Goal: Information Seeking & Learning: Learn about a topic

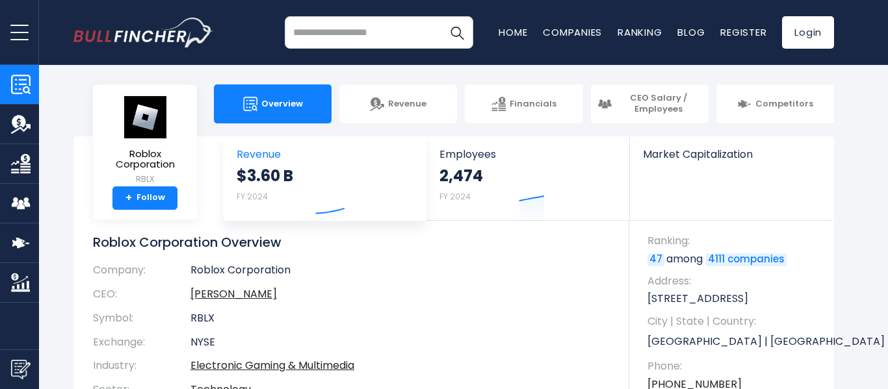
click at [159, 187] on link "+ Follow" at bounding box center [144, 198] width 65 height 23
click at [274, 177] on strong "$3.60 B" at bounding box center [265, 176] width 57 height 20
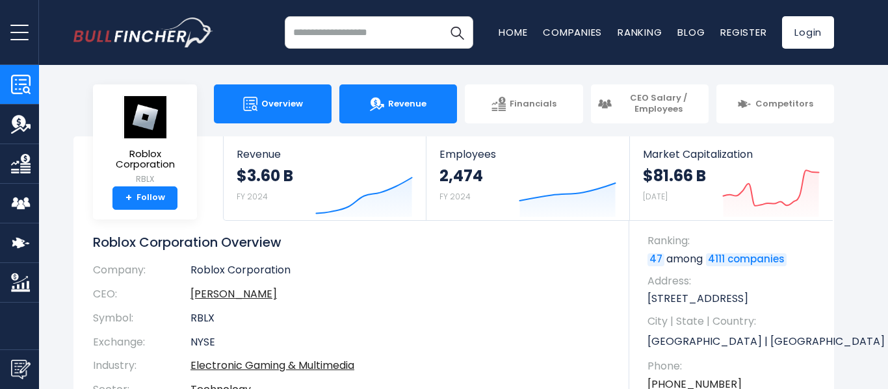
click at [420, 105] on span "Revenue" at bounding box center [407, 104] width 38 height 11
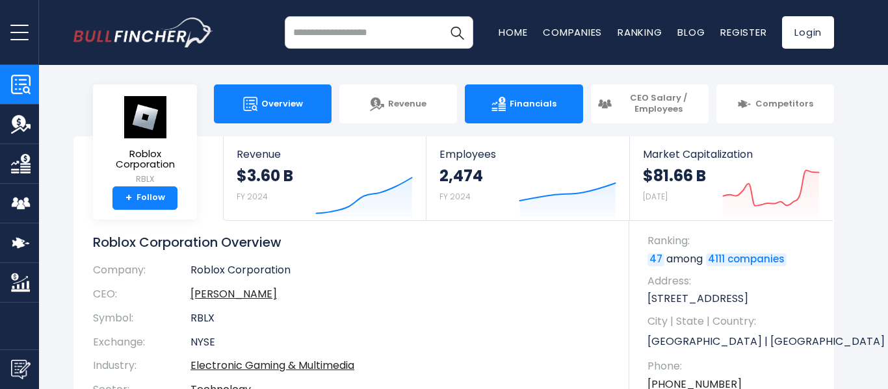
click at [541, 113] on link "Financials" at bounding box center [524, 103] width 118 height 39
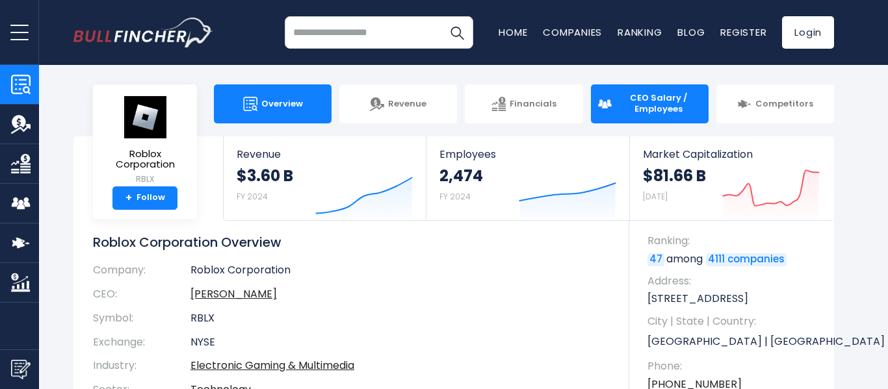
click at [665, 107] on span "CEO Salary / Employees" at bounding box center [658, 104] width 86 height 22
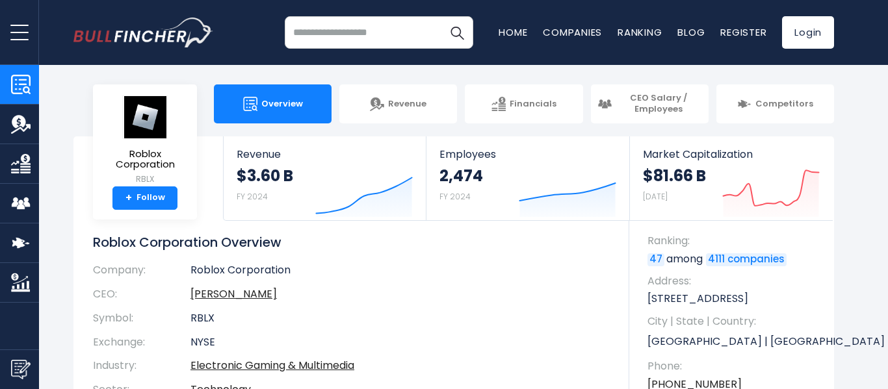
click at [771, 124] on body "Overview Revenue Financials Ratios" at bounding box center [444, 194] width 888 height 389
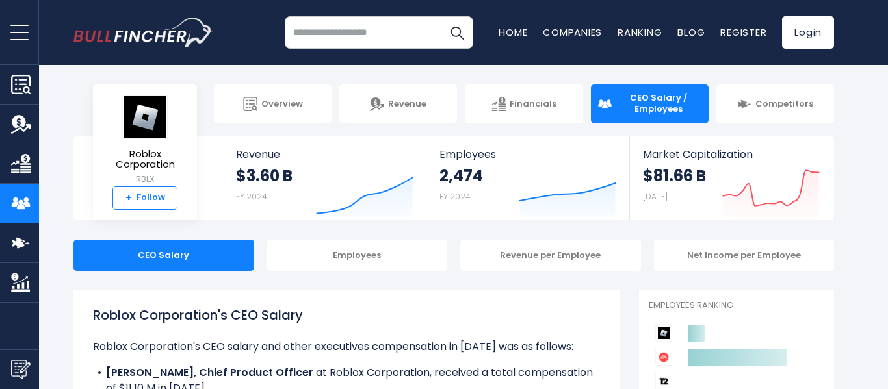
click at [157, 187] on link "+ Follow" at bounding box center [144, 198] width 65 height 23
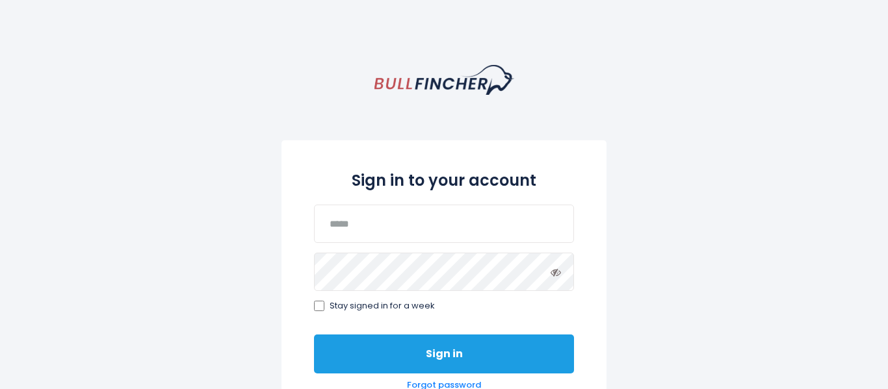
click at [397, 355] on button "Sign in" at bounding box center [444, 354] width 260 height 39
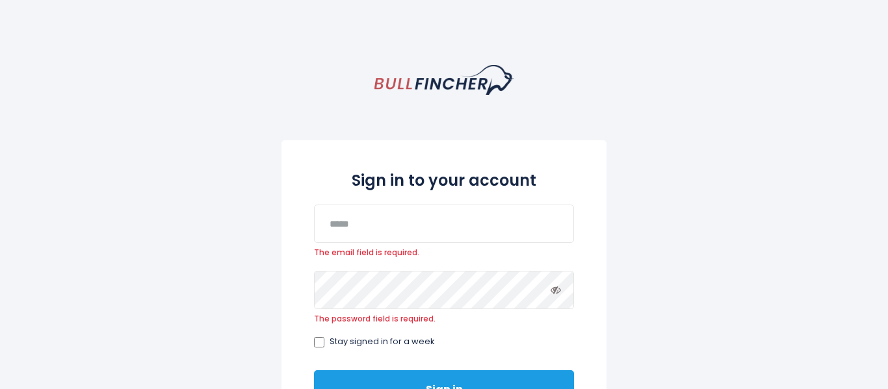
drag, startPoint x: 393, startPoint y: 374, endPoint x: 384, endPoint y: 370, distance: 9.7
click at [384, 370] on button "Sign in" at bounding box center [444, 389] width 260 height 39
